Goal: Transaction & Acquisition: Purchase product/service

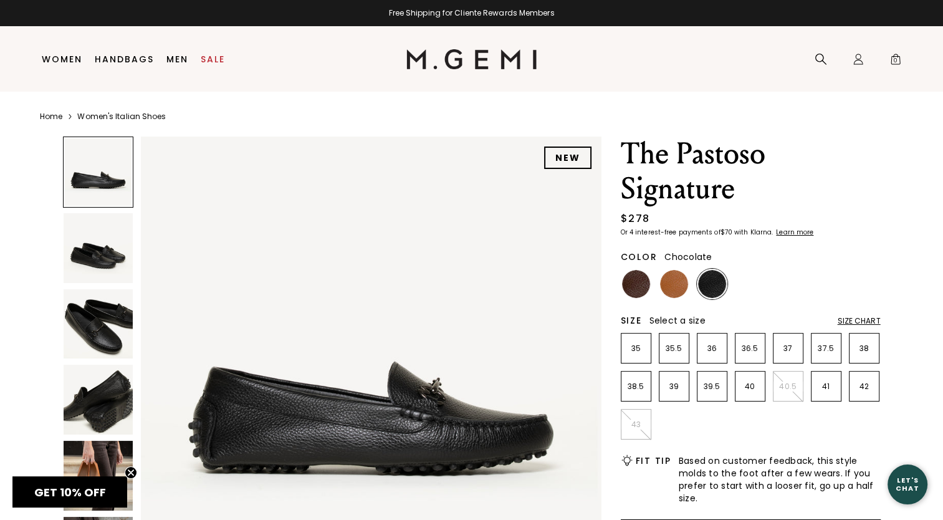
click at [632, 289] on img at bounding box center [636, 284] width 28 height 28
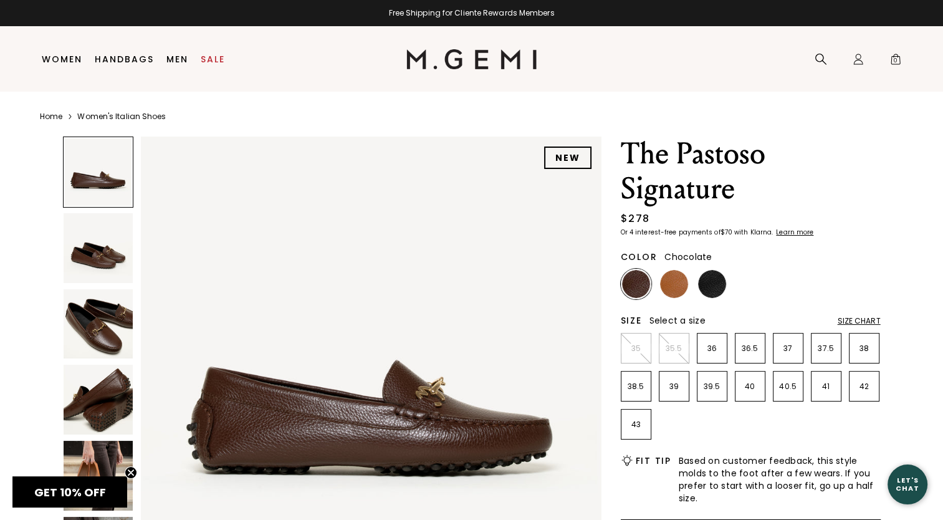
click at [99, 278] on img at bounding box center [99, 248] width 70 height 70
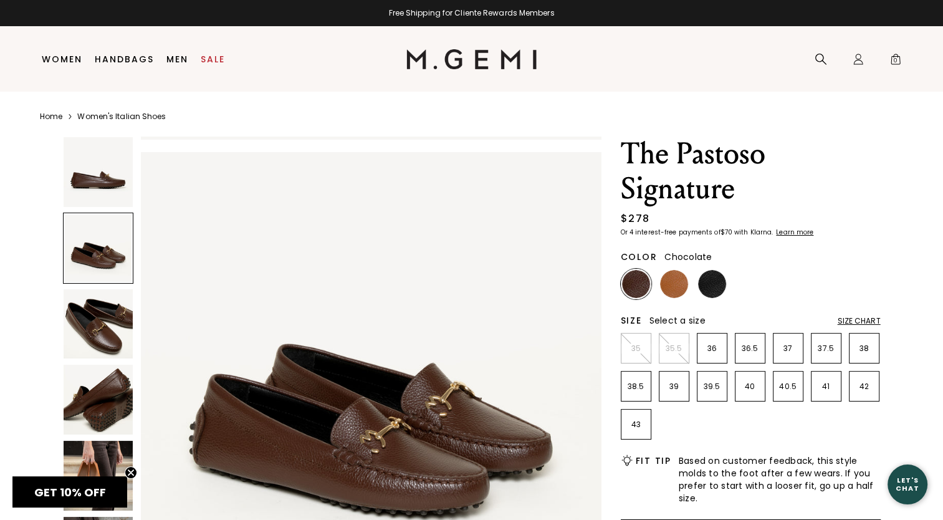
scroll to position [463, 0]
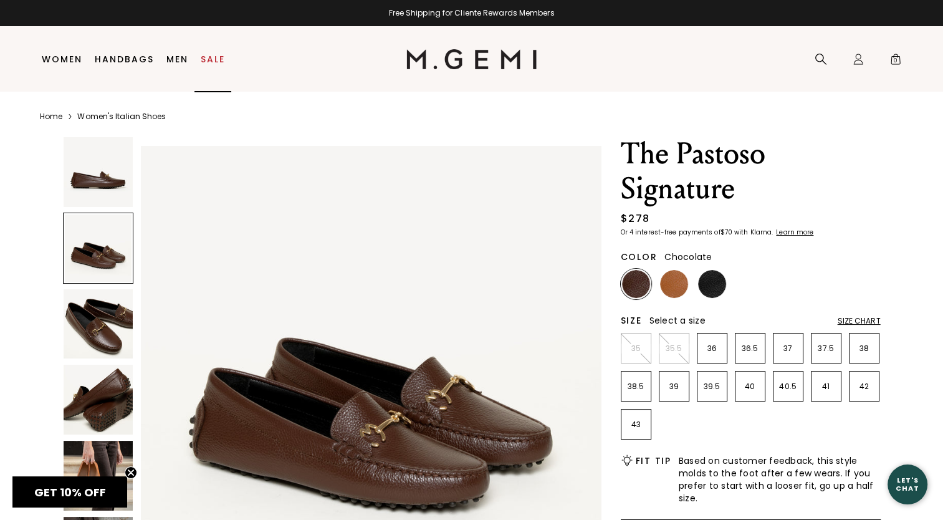
click at [211, 61] on link "Sale" at bounding box center [213, 59] width 24 height 10
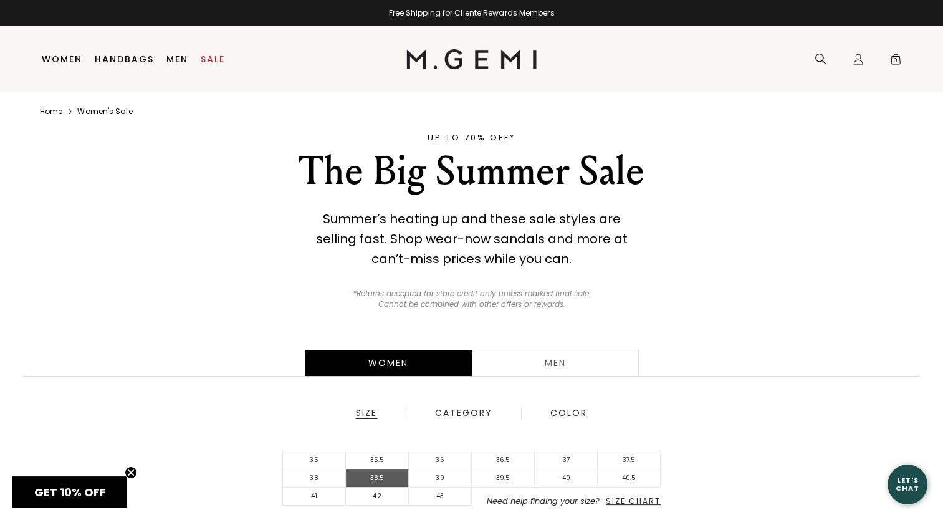
click at [377, 481] on li "38.5" at bounding box center [377, 478] width 63 height 18
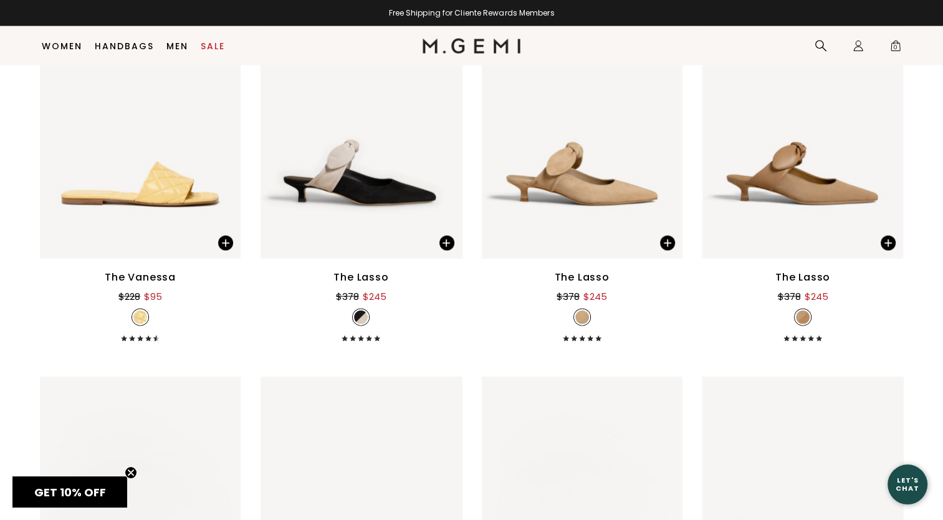
scroll to position [2779, 0]
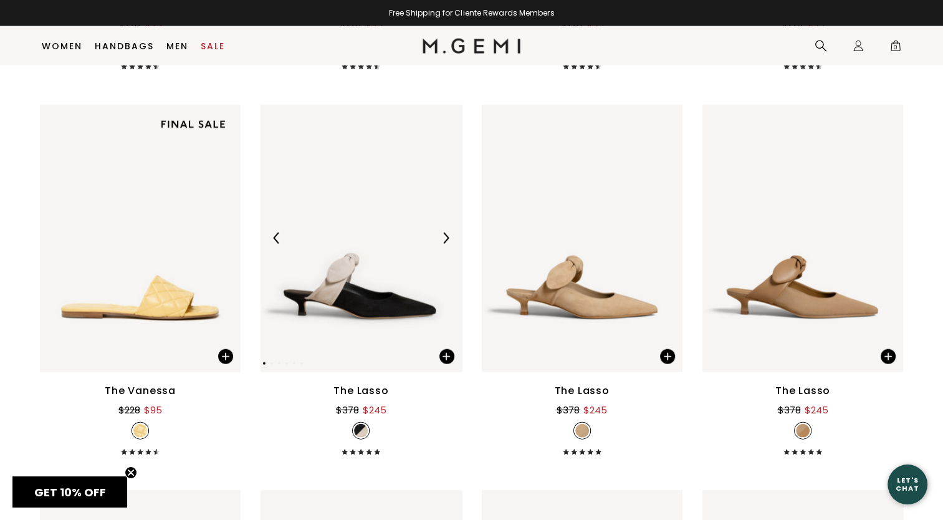
click at [445, 236] on img at bounding box center [445, 238] width 11 height 11
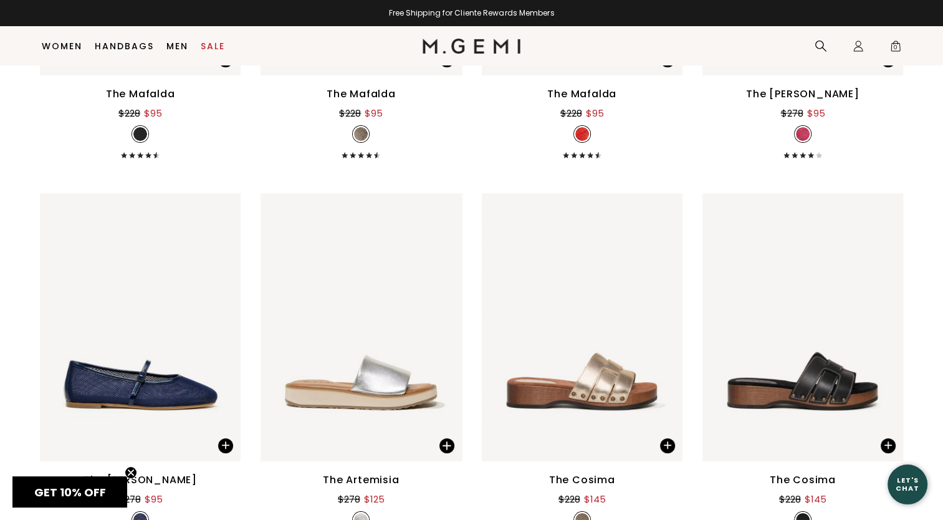
scroll to position [4712, 0]
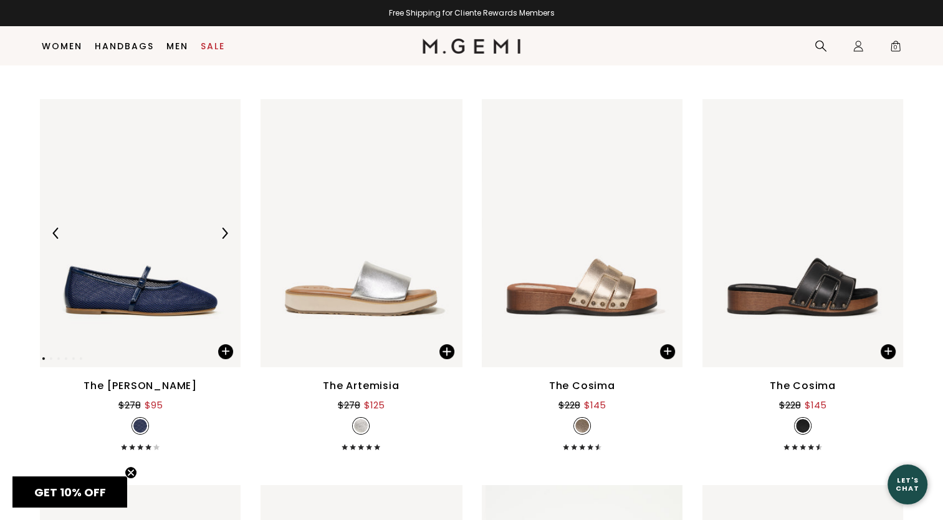
click at [222, 229] on img at bounding box center [224, 233] width 11 height 11
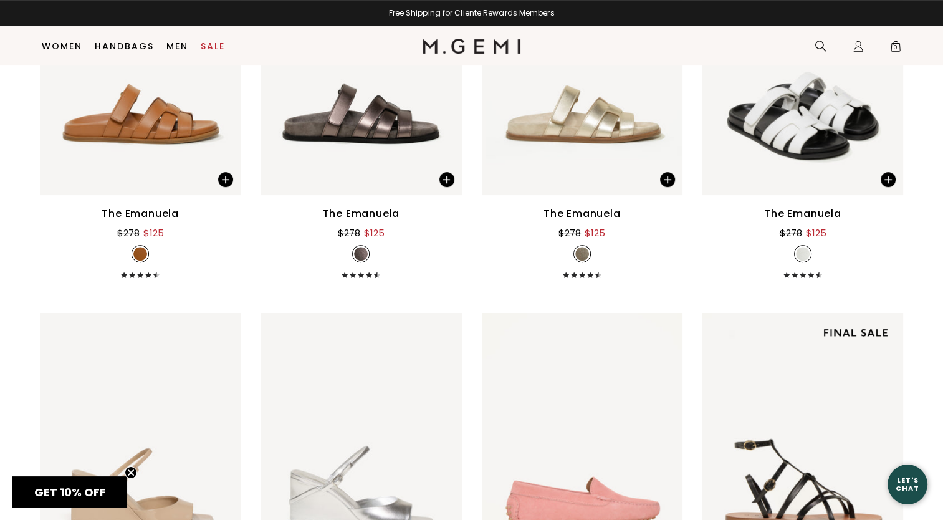
scroll to position [5460, 0]
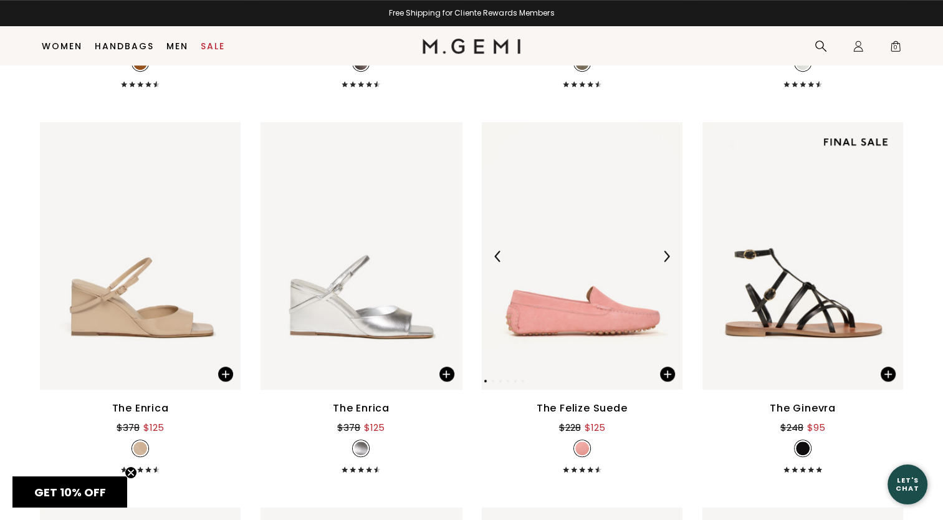
drag, startPoint x: 668, startPoint y: 252, endPoint x: 681, endPoint y: 253, distance: 13.7
click at [668, 253] on img at bounding box center [666, 256] width 11 height 11
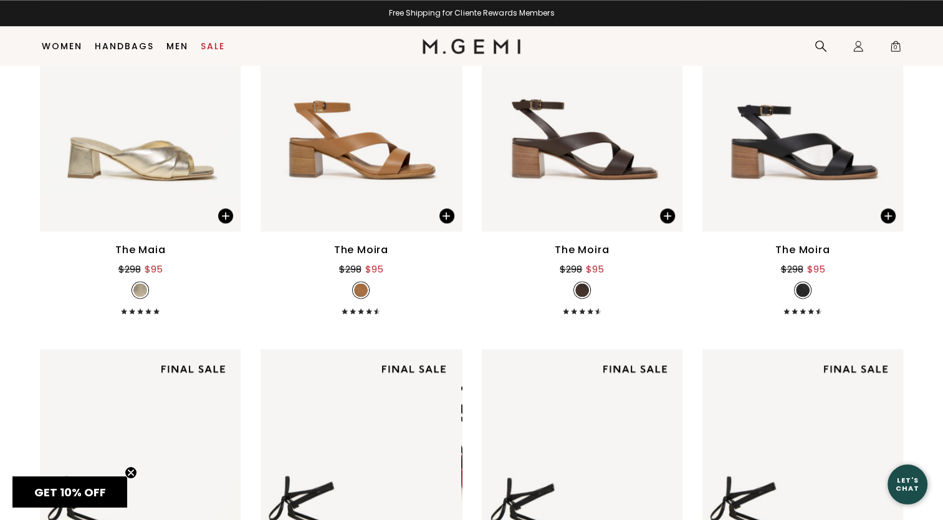
scroll to position [6582, 0]
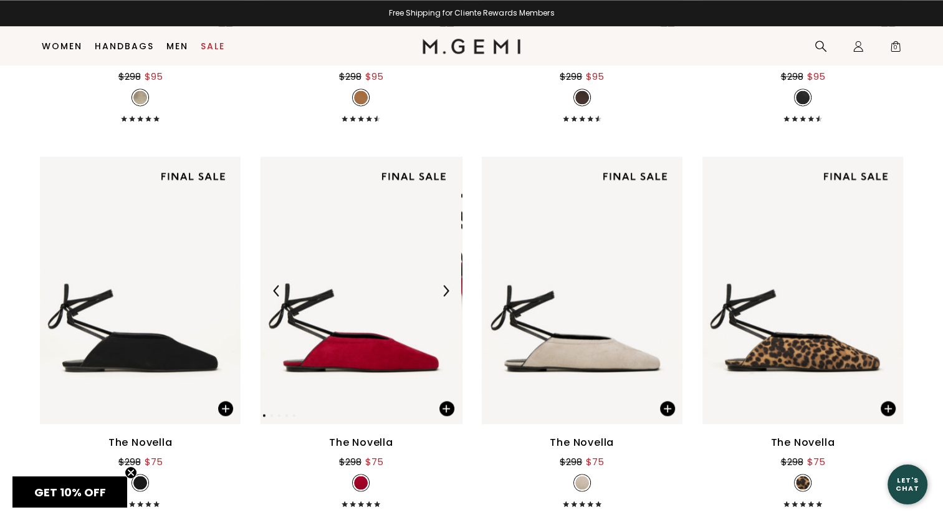
click at [450, 289] on img at bounding box center [445, 290] width 11 height 11
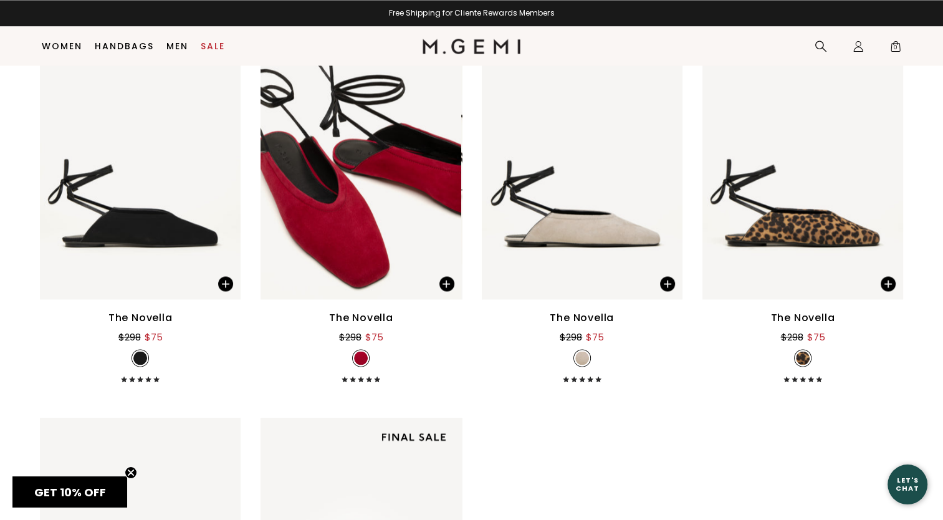
scroll to position [7019, 0]
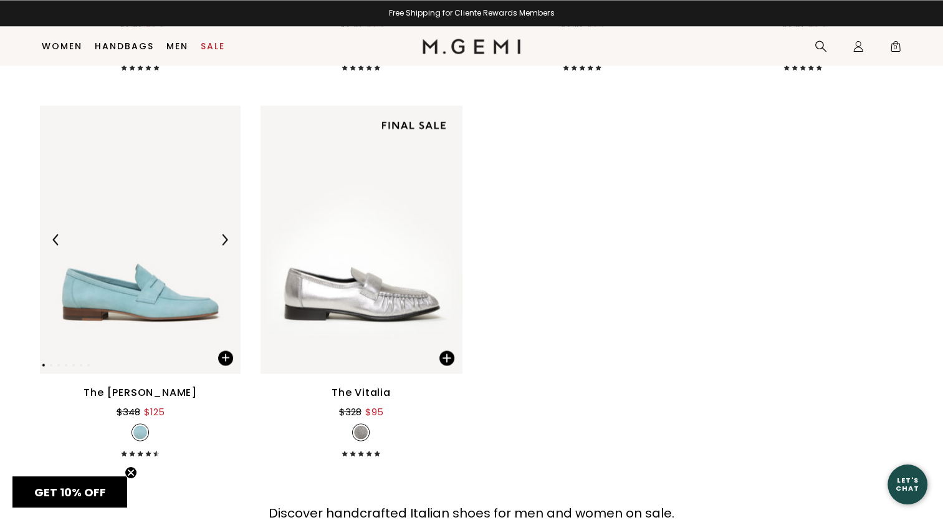
click at [219, 236] on img at bounding box center [224, 239] width 11 height 11
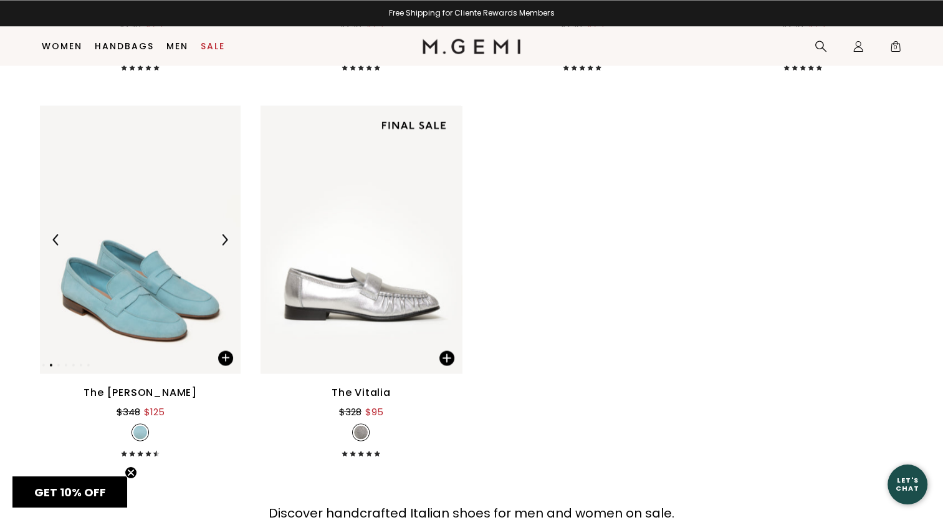
click at [157, 293] on img at bounding box center [140, 238] width 201 height 267
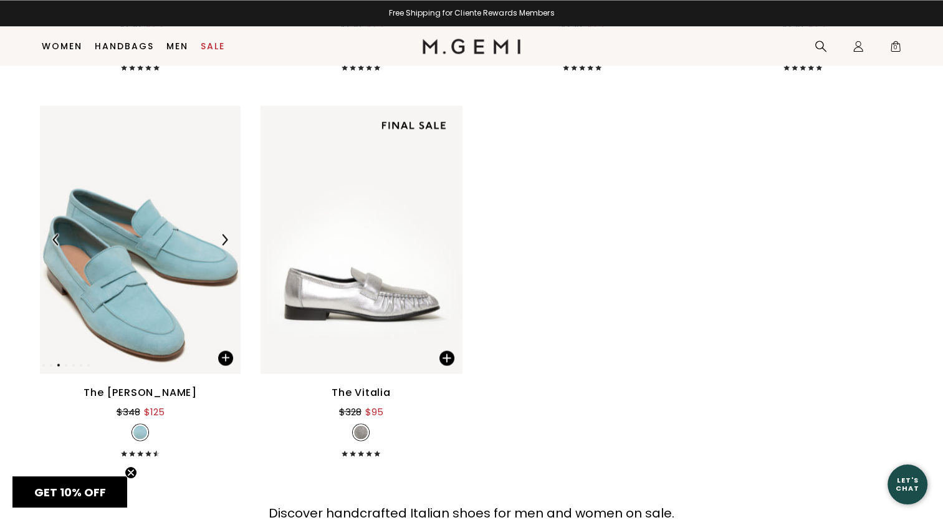
click at [157, 293] on img at bounding box center [140, 238] width 201 height 267
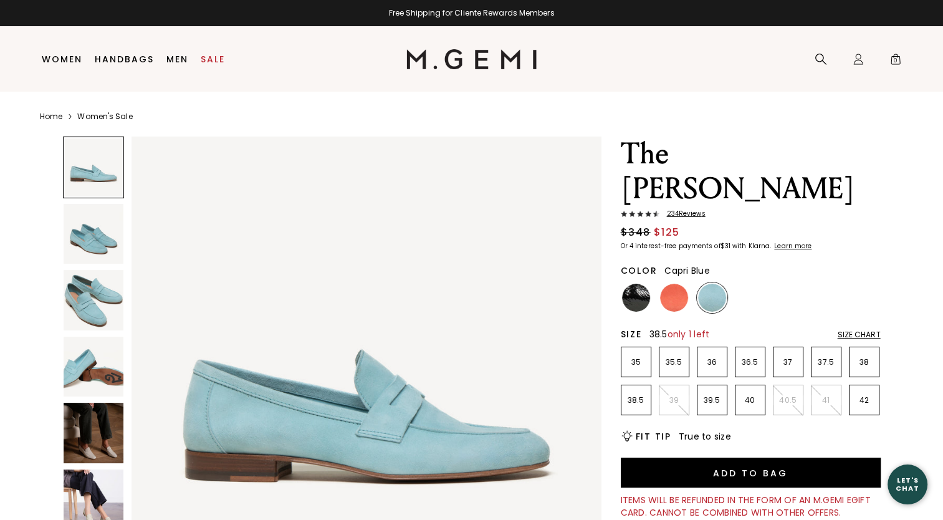
click at [629, 385] on li "38.5" at bounding box center [636, 400] width 31 height 31
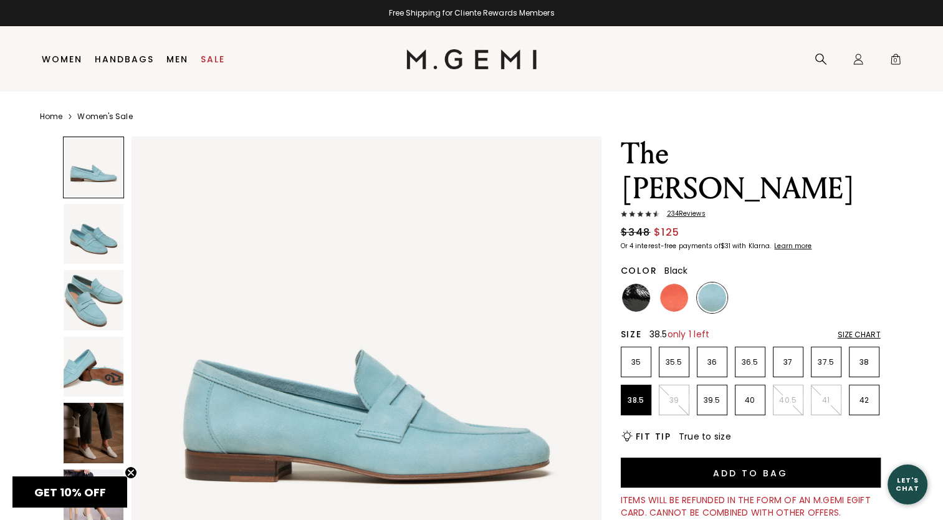
click at [638, 284] on img at bounding box center [636, 298] width 28 height 28
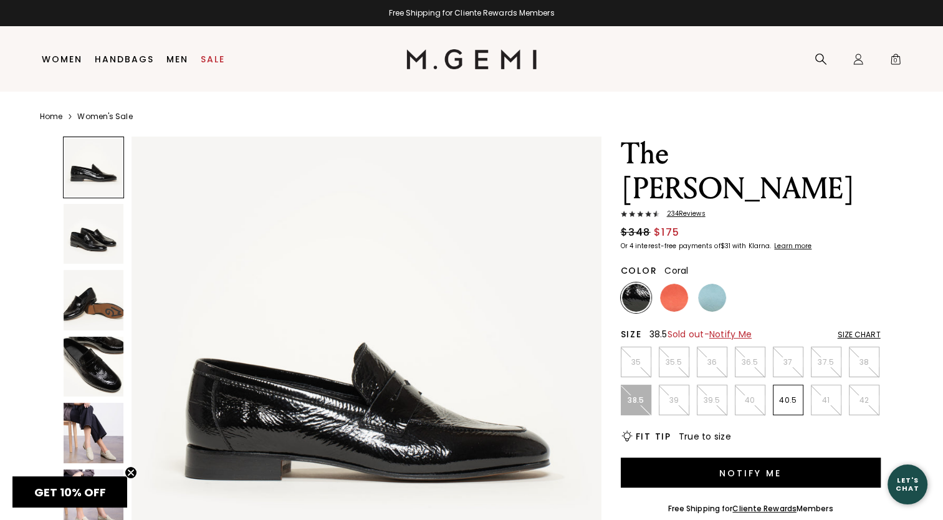
click at [668, 284] on img at bounding box center [674, 298] width 28 height 28
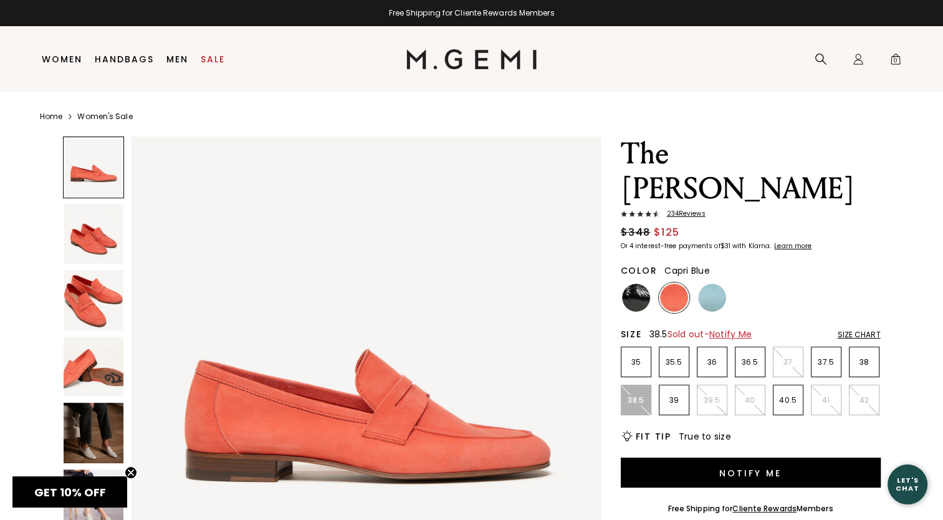
click at [719, 284] on img at bounding box center [712, 298] width 28 height 28
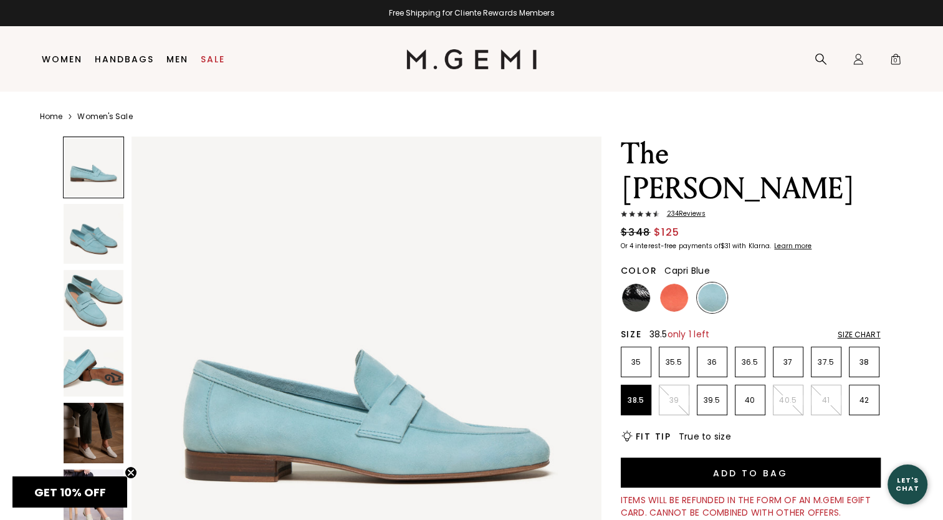
click at [82, 224] on img at bounding box center [94, 234] width 60 height 60
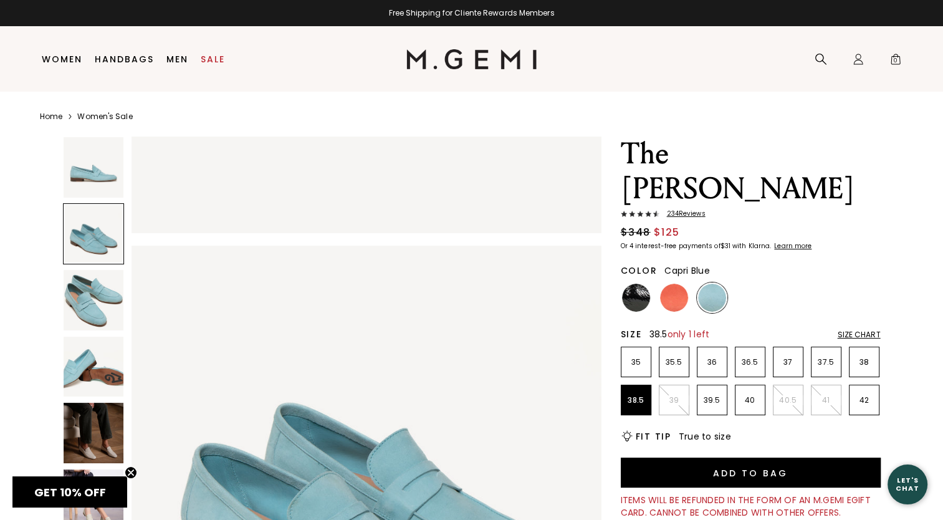
scroll to position [473, 0]
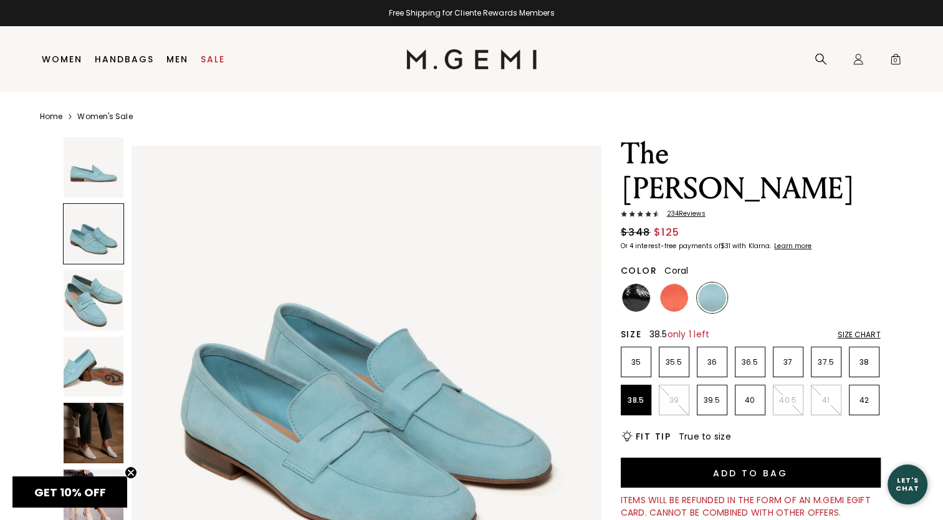
click at [675, 284] on img at bounding box center [674, 298] width 28 height 28
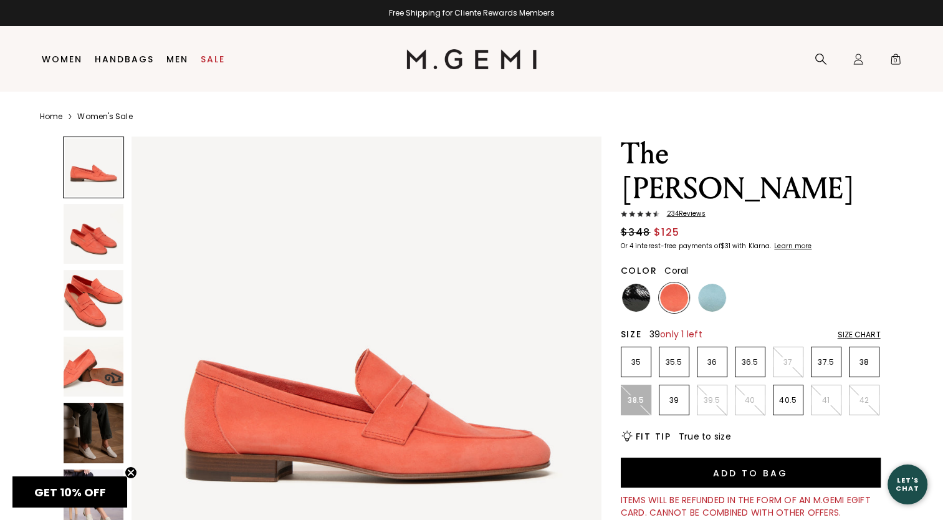
click at [670, 385] on li "39" at bounding box center [674, 400] width 31 height 31
click at [77, 231] on img at bounding box center [94, 234] width 60 height 60
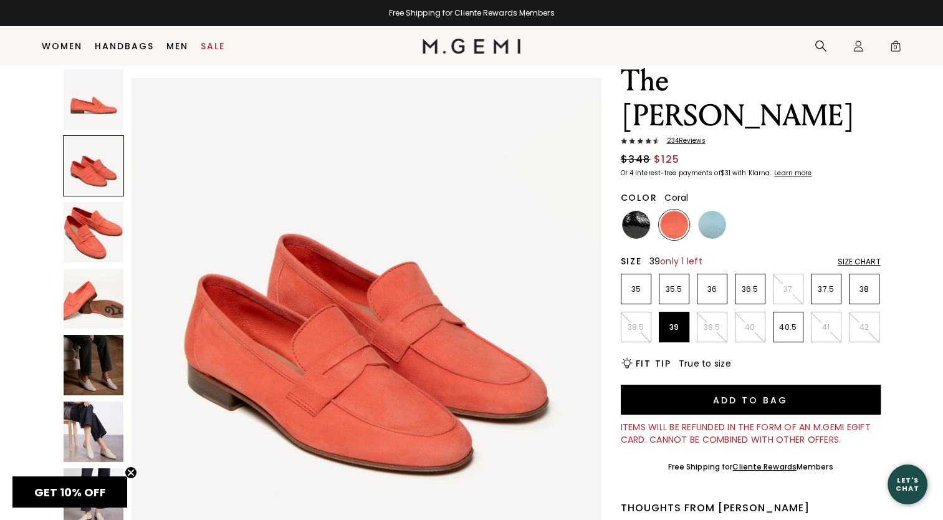
scroll to position [36, 0]
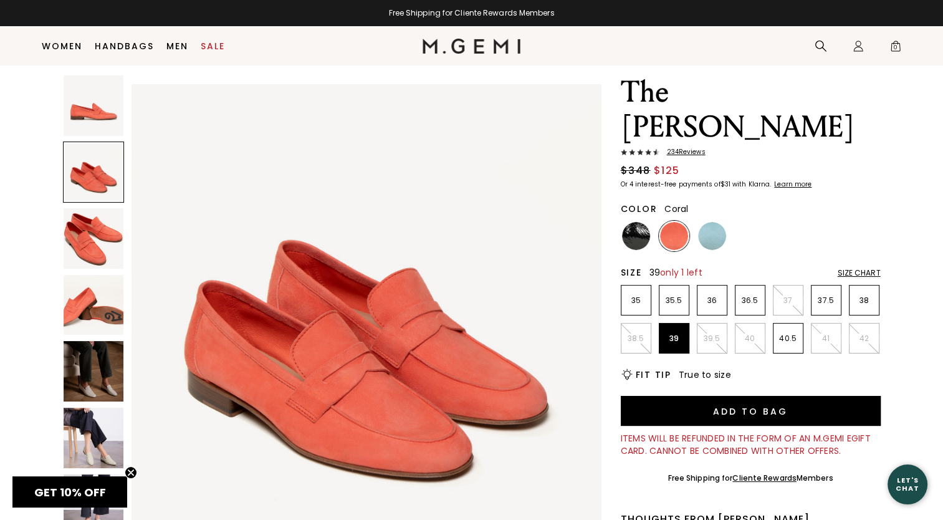
click at [107, 377] on img at bounding box center [94, 371] width 60 height 60
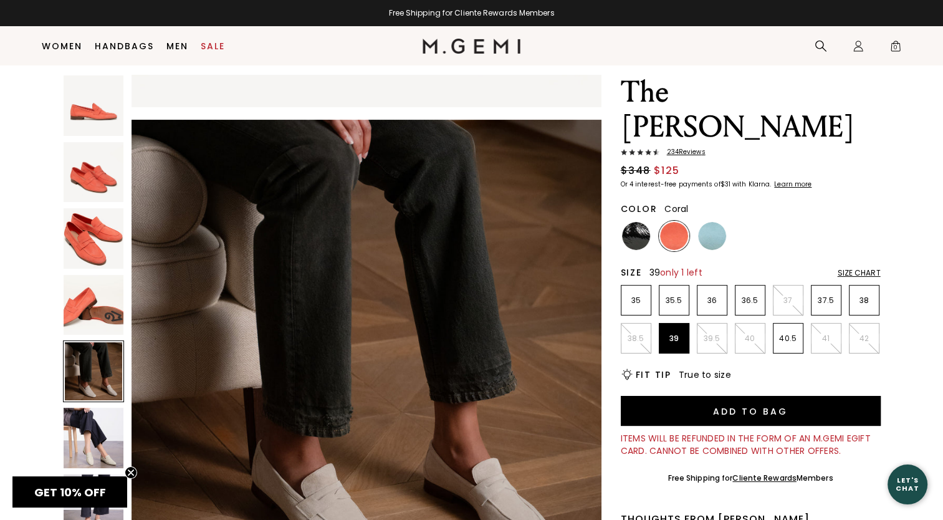
scroll to position [1890, 0]
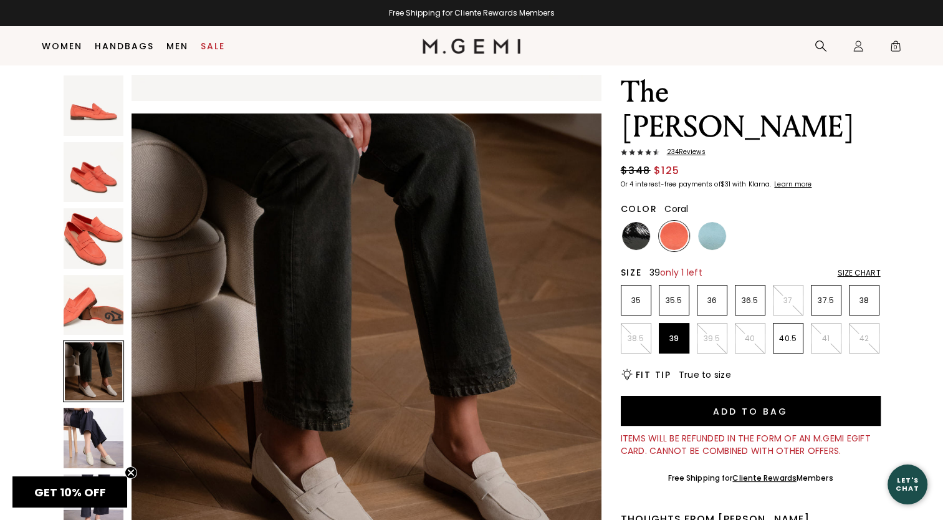
click at [105, 440] on img at bounding box center [94, 438] width 60 height 60
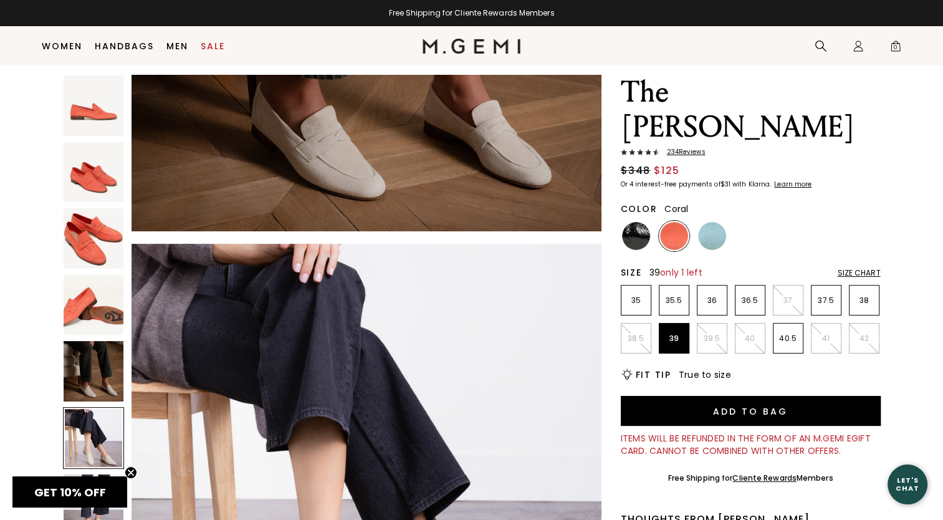
scroll to position [2364, 0]
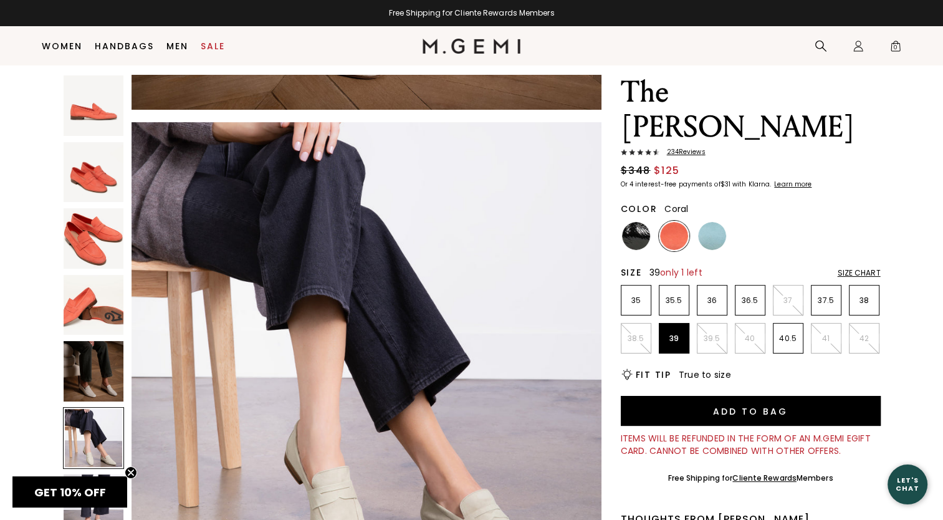
click at [101, 513] on img at bounding box center [94, 504] width 60 height 60
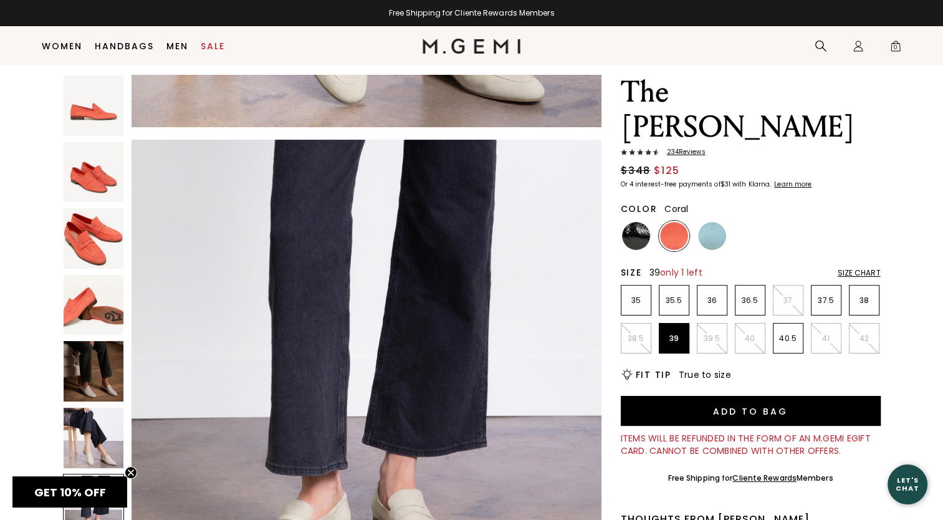
scroll to position [2836, 0]
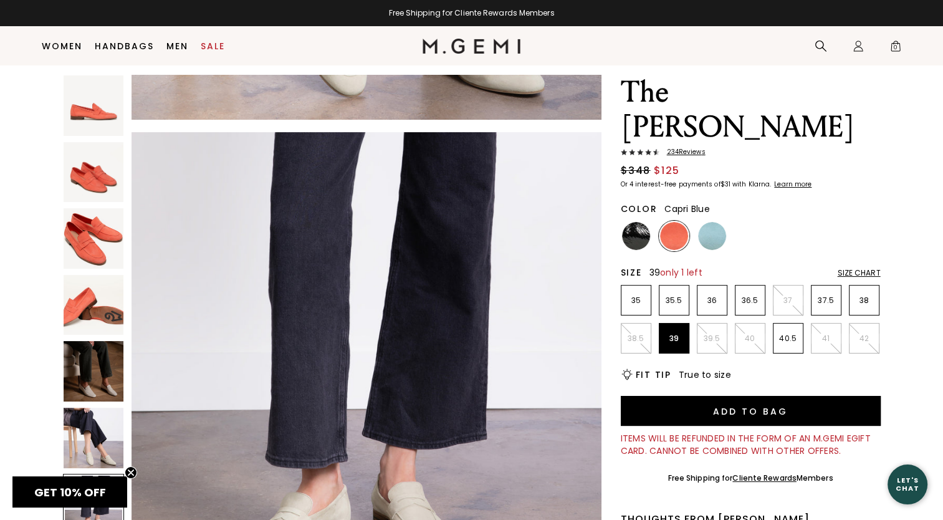
click at [717, 222] on img at bounding box center [712, 236] width 28 height 28
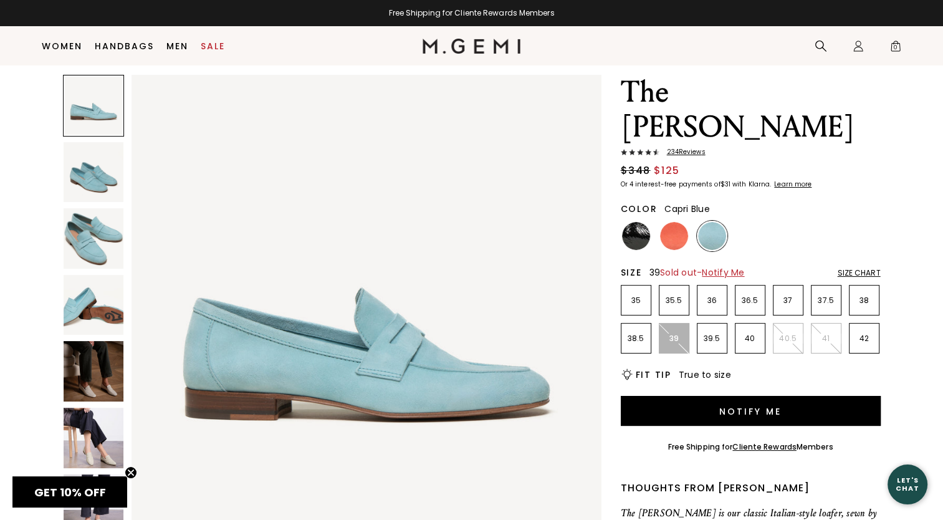
click at [103, 236] on img at bounding box center [94, 238] width 60 height 60
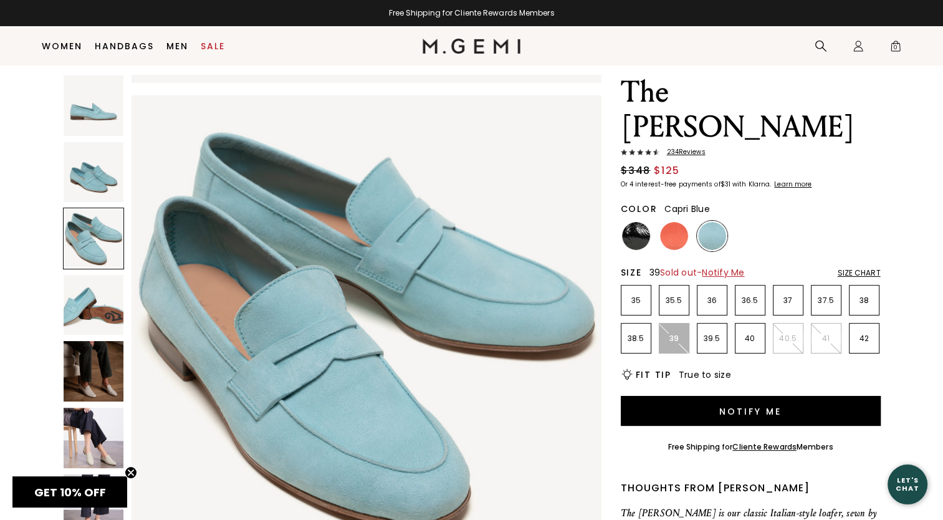
scroll to position [945, 0]
